Goal: Information Seeking & Learning: Learn about a topic

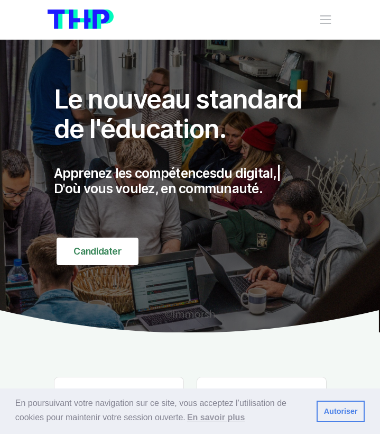
click at [327, 24] on span "Toggle navigation" at bounding box center [326, 20] width 14 height 14
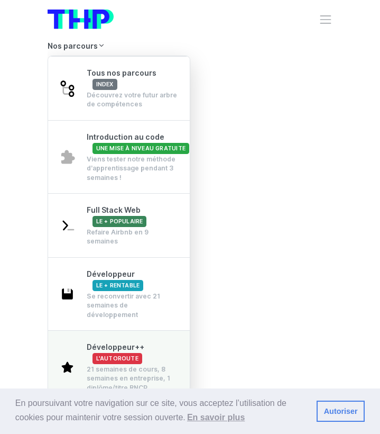
click at [158, 364] on div "21 semaines de cours, 8 semaines en entreprise, 1 diplôme/titre RNCP" at bounding box center [133, 378] width 92 height 28
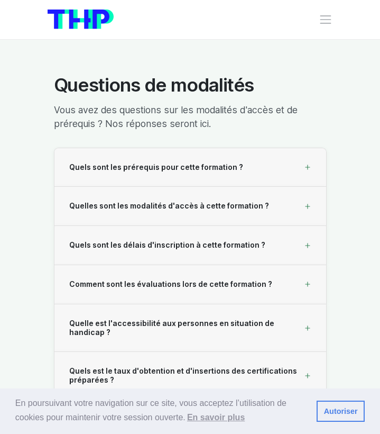
scroll to position [13880, 0]
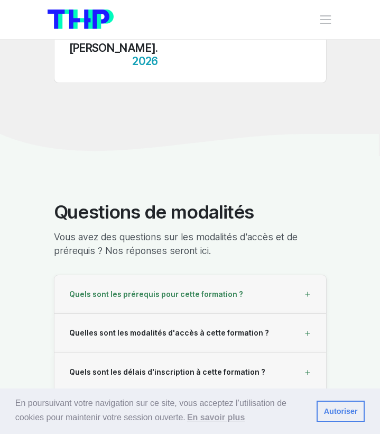
click at [220, 275] on div "Quels sont les prérequis pour cette formation ?" at bounding box center [190, 294] width 272 height 39
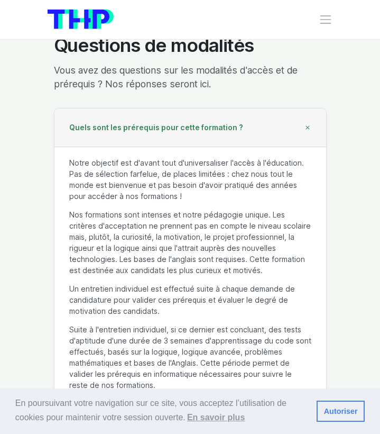
scroll to position [14226, 0]
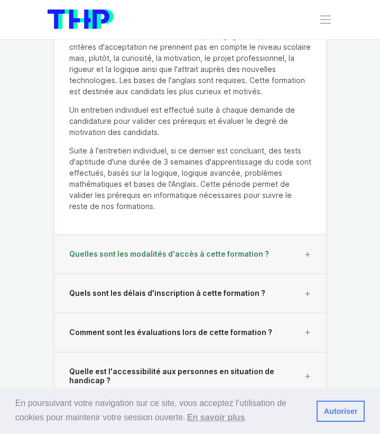
click at [218, 250] on span "Quelles sont les modalités d'accès à cette formation ?" at bounding box center [169, 254] width 200 height 9
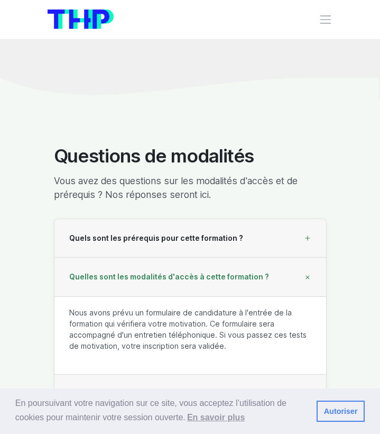
scroll to position [14008, 0]
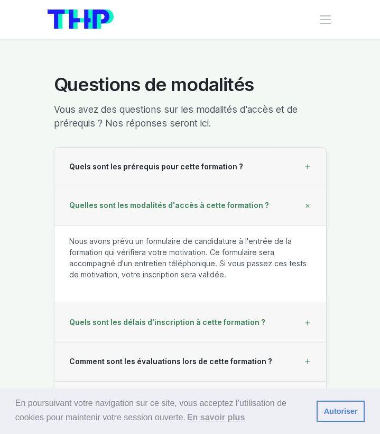
click at [234, 318] on span "Quels sont les délais d'inscription à cette formation ?" at bounding box center [167, 322] width 196 height 9
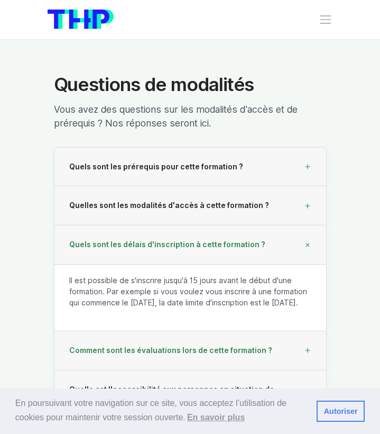
click at [238, 331] on div "Comment sont les évaluations lors de cette formation ?" at bounding box center [190, 350] width 272 height 39
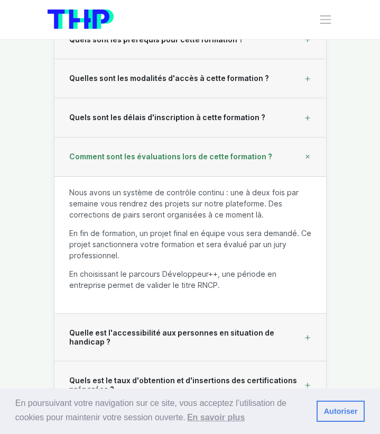
scroll to position [14151, 0]
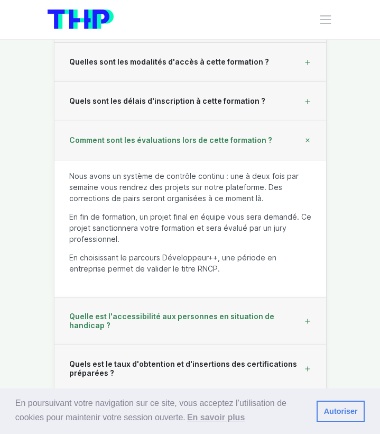
click at [238, 312] on span "Quelle est l'accessibilité aux personnes en situation de handicap ?" at bounding box center [186, 321] width 235 height 18
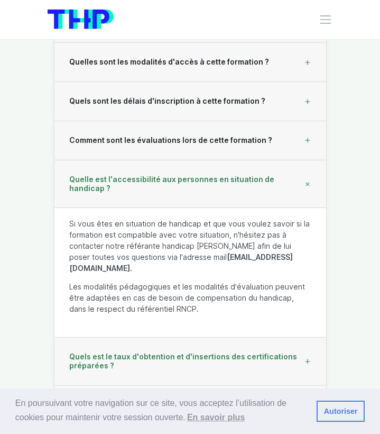
click at [239, 352] on span "Quels est le taux d'obtention et d'insertions des certifications préparées ?" at bounding box center [186, 361] width 235 height 18
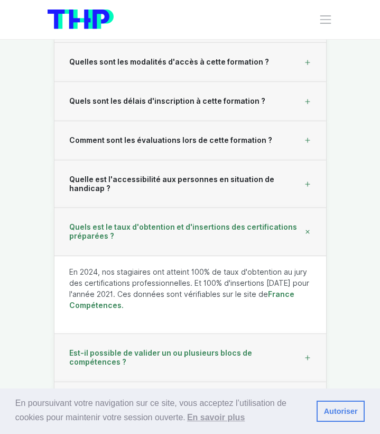
click at [243, 349] on span "Est-il possible de valider un ou plusieurs blocs de compétences ?" at bounding box center [186, 358] width 235 height 18
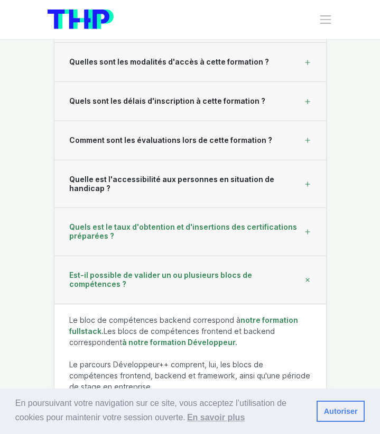
click at [241, 208] on div "Quels est le taux d'obtention et d'insertions des certifications préparées ?" at bounding box center [190, 232] width 272 height 48
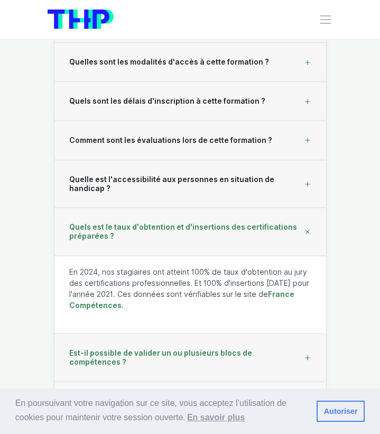
click at [234, 334] on div "Est-il possible de valider un ou plusieurs blocs de compétences ?" at bounding box center [190, 358] width 272 height 48
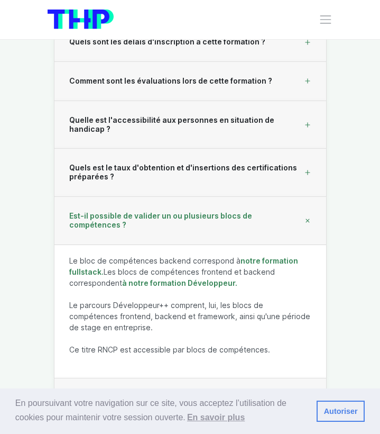
scroll to position [14250, 0]
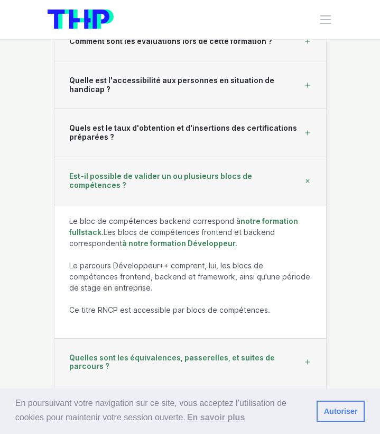
click at [234, 353] on span "Quelles sont les équivalences, passerelles, et suites de parcours ?" at bounding box center [186, 362] width 235 height 18
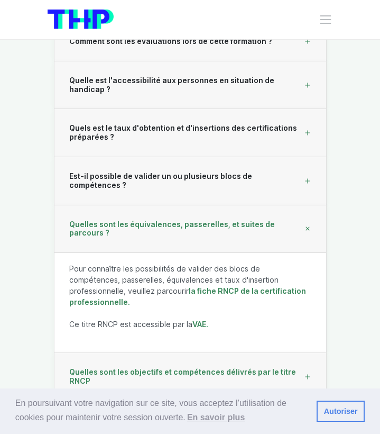
click at [235, 368] on span "Quelles sont les objectifs et compétences délivrés par le titre RNCP" at bounding box center [186, 377] width 235 height 18
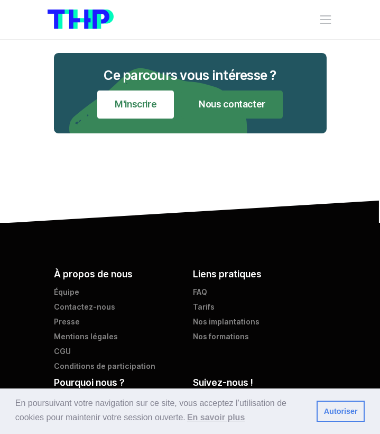
scroll to position [16197, 0]
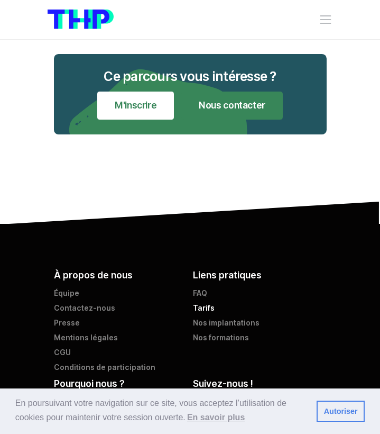
click at [208, 303] on link "Tarifs" at bounding box center [260, 310] width 134 height 15
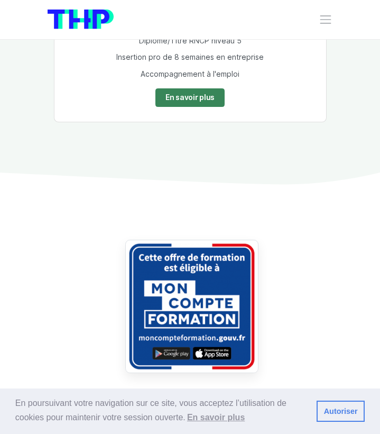
scroll to position [1951, 0]
